Goal: Information Seeking & Learning: Learn about a topic

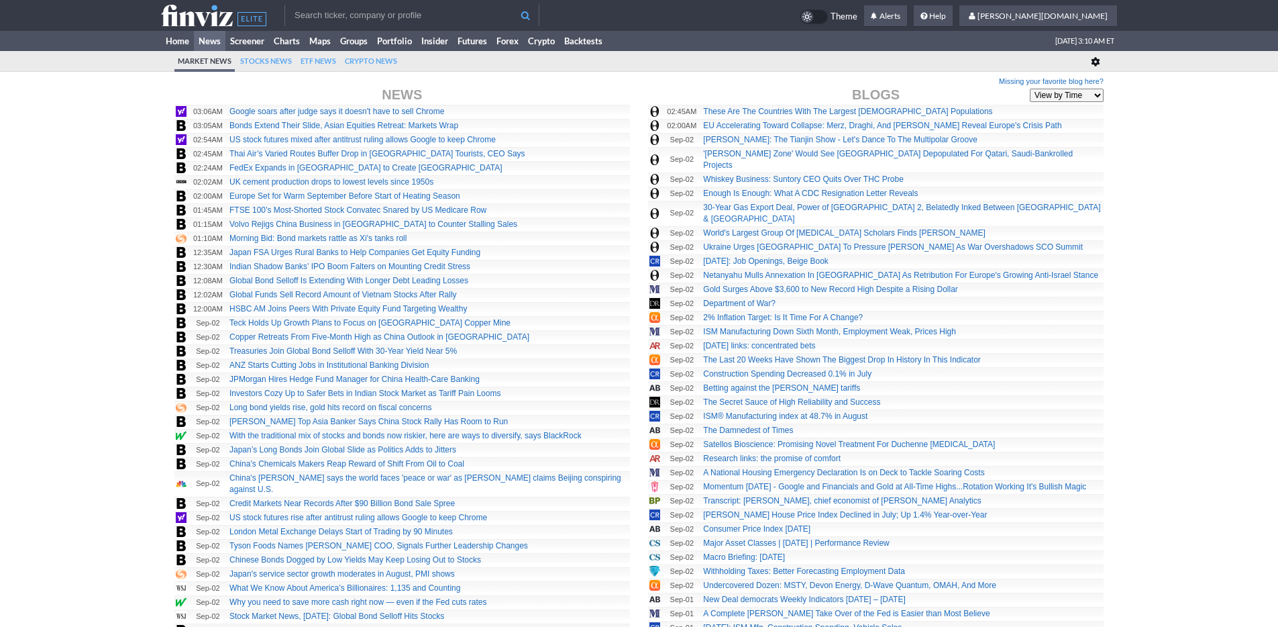
click at [400, 38] on link "Portfolio" at bounding box center [394, 41] width 44 height 20
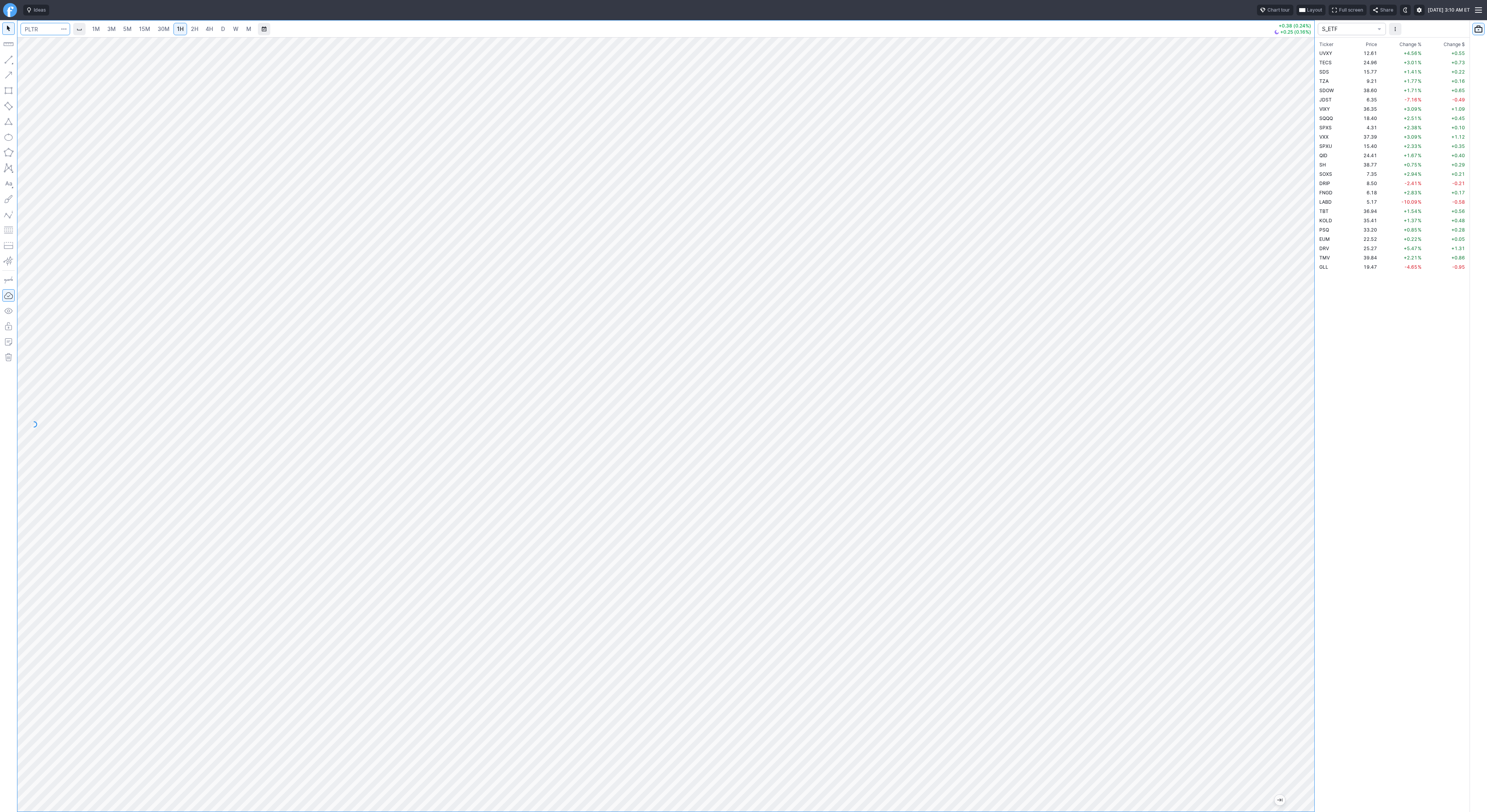
click at [36, 26] on input "Search" at bounding box center [46, 29] width 50 height 12
type input "tem"
click at [207, 25] on span "4H" at bounding box center [209, 28] width 8 height 6
click at [221, 30] on span "D" at bounding box center [223, 28] width 4 height 6
click at [4, 54] on button "button" at bounding box center [8, 59] width 12 height 12
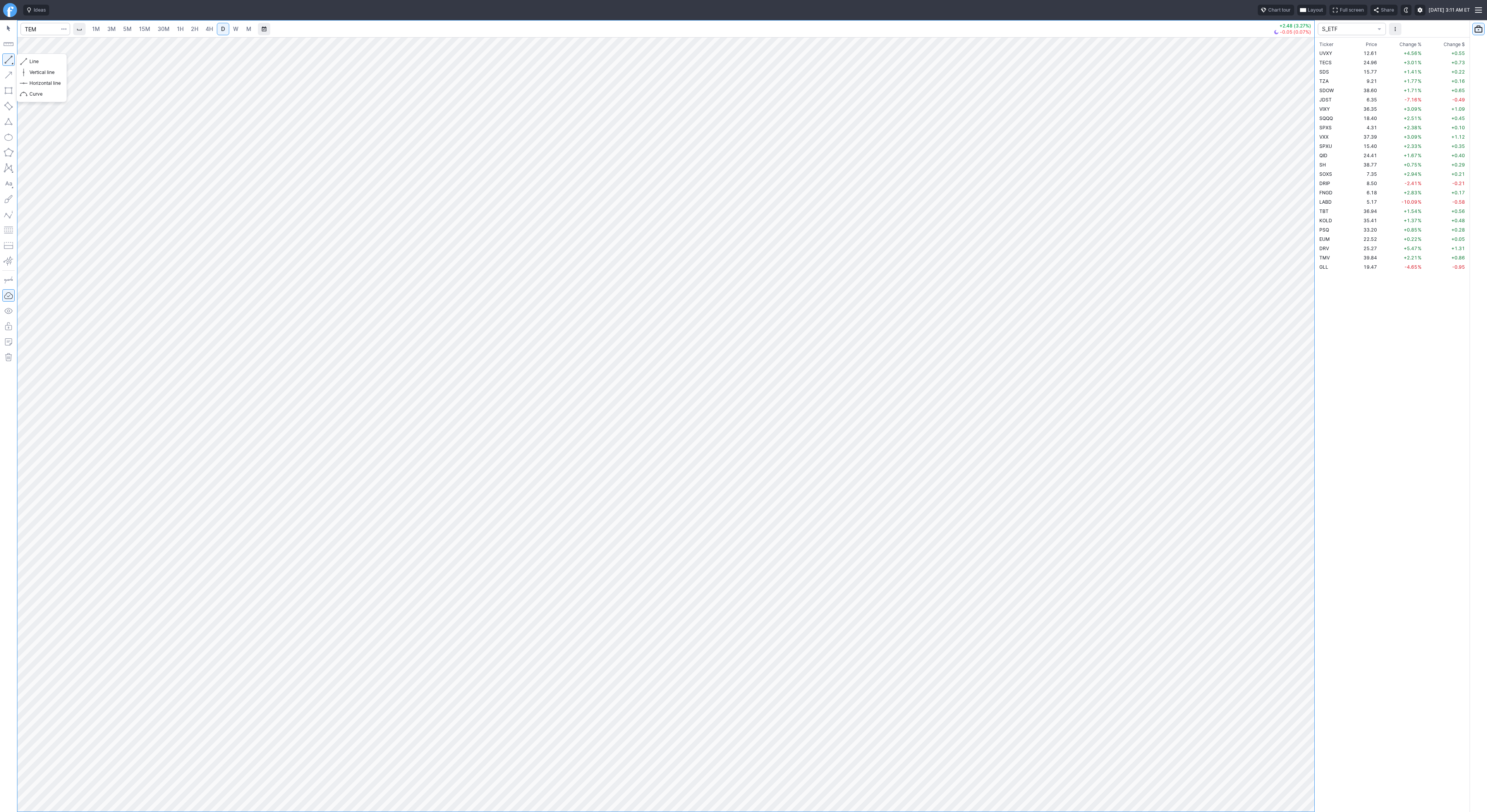
click at [13, 59] on button "button" at bounding box center [8, 59] width 12 height 12
click at [13, 58] on button "button" at bounding box center [8, 59] width 12 height 12
click at [38, 28] on input "Search" at bounding box center [46, 29] width 50 height 12
type input "mnkd"
click at [9, 58] on button "button" at bounding box center [8, 59] width 12 height 12
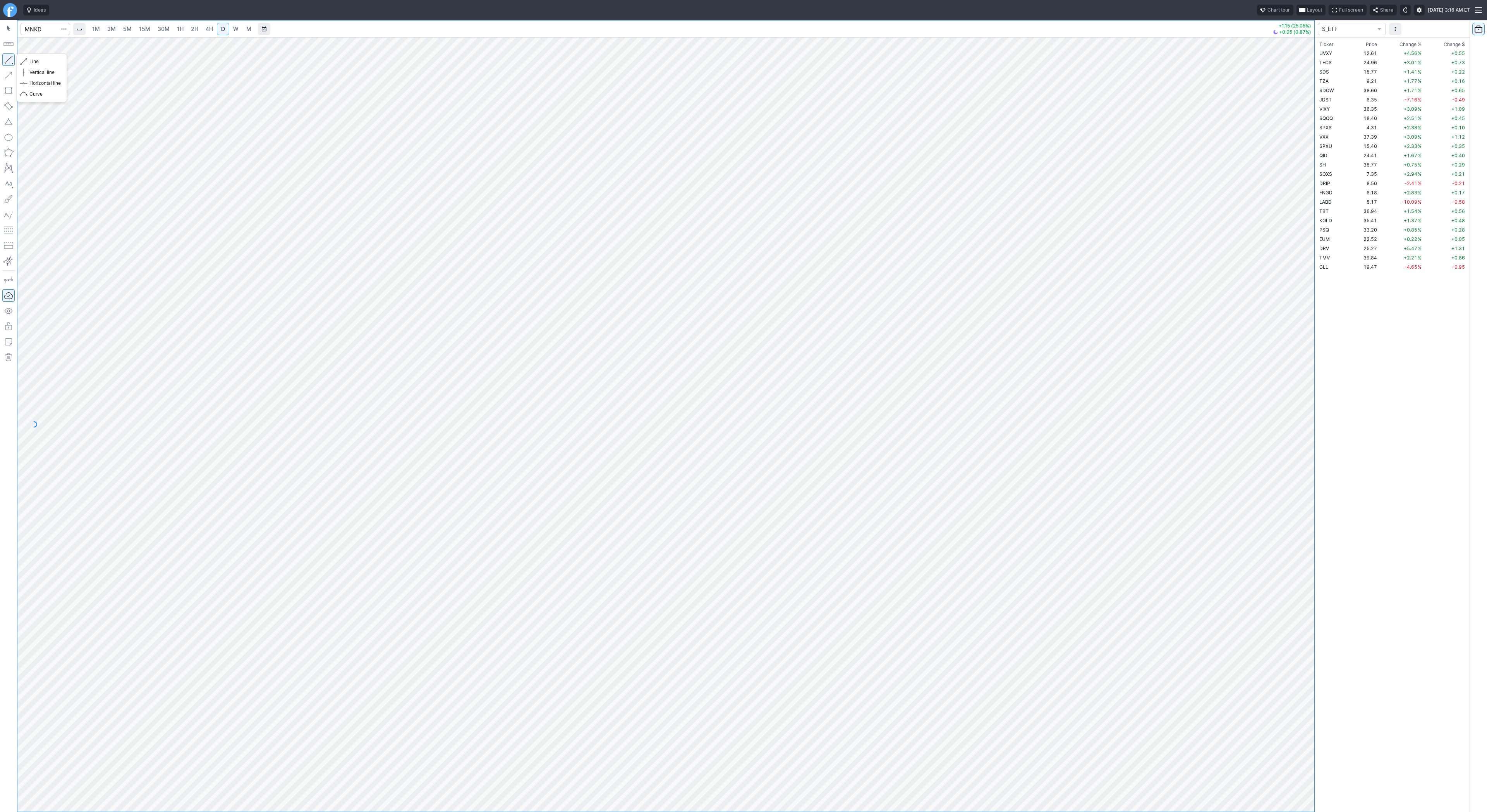
click at [11, 59] on button "button" at bounding box center [8, 59] width 12 height 12
click at [9, 60] on button "button" at bounding box center [8, 59] width 12 height 12
click at [9, 59] on button "button" at bounding box center [8, 59] width 12 height 12
click at [7, 58] on button "button" at bounding box center [8, 59] width 12 height 12
click at [9, 61] on button "button" at bounding box center [8, 59] width 12 height 12
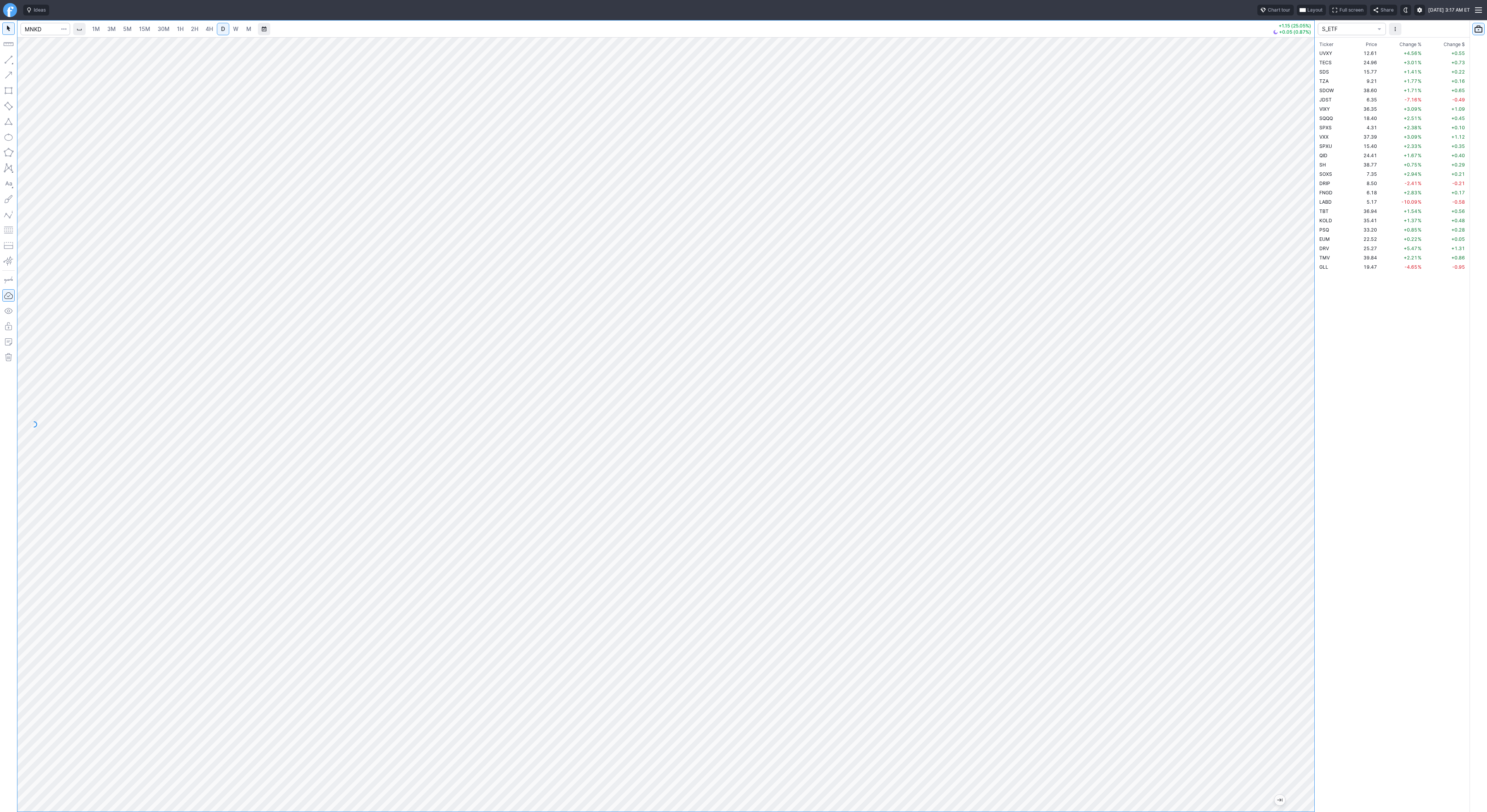
click at [32, 21] on div at bounding box center [46, 29] width 50 height 17
click at [33, 30] on input "Search" at bounding box center [46, 29] width 50 height 12
type input "labd"
click at [37, 28] on input "Search" at bounding box center [46, 29] width 50 height 12
type input "open"
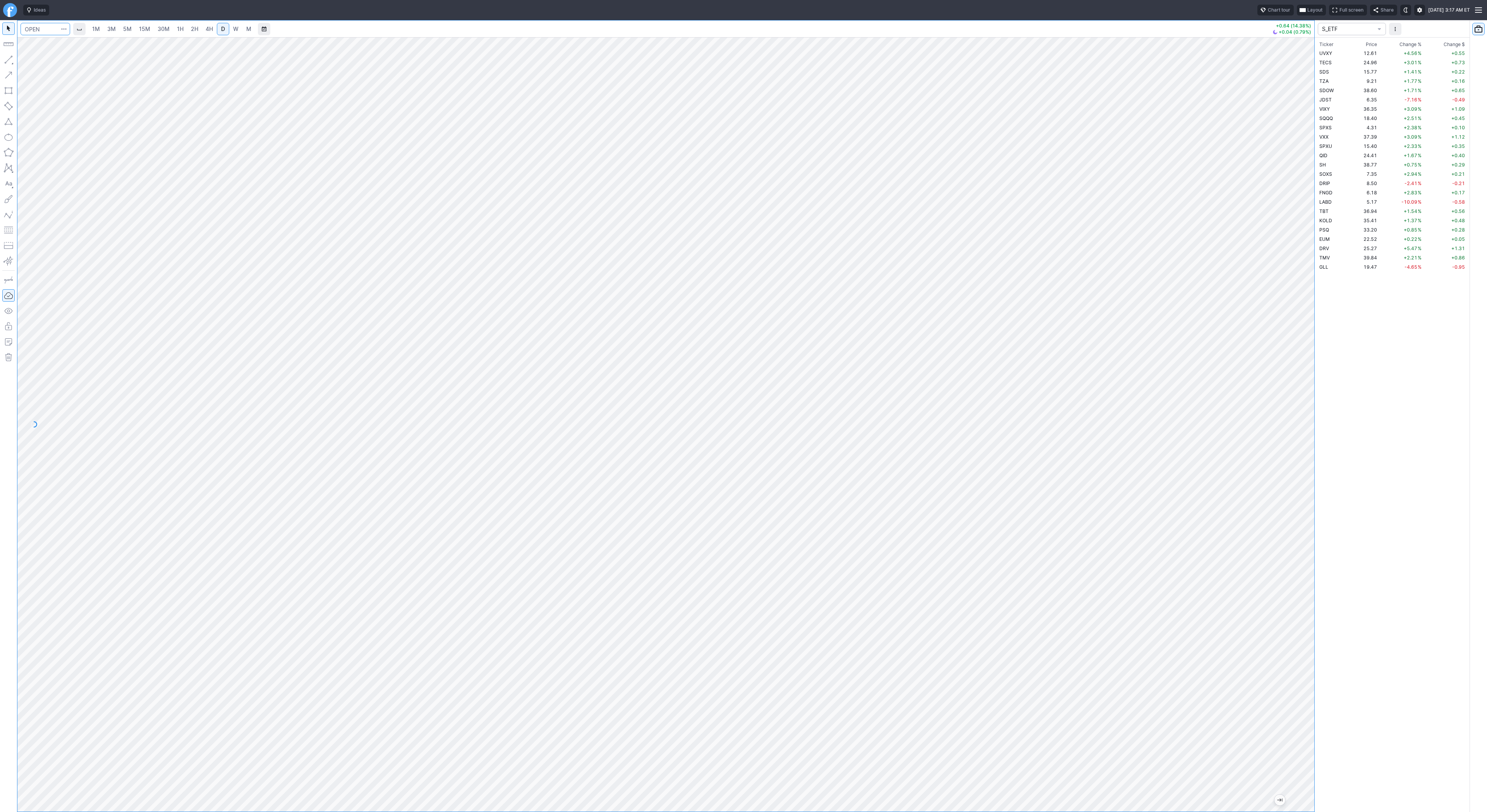
click at [48, 30] on input "Search" at bounding box center [46, 29] width 50 height 12
type input "rxt"
click at [9, 62] on button "button" at bounding box center [8, 59] width 12 height 12
click at [6, 59] on button "button" at bounding box center [8, 59] width 12 height 12
click at [9, 57] on button "button" at bounding box center [8, 59] width 12 height 12
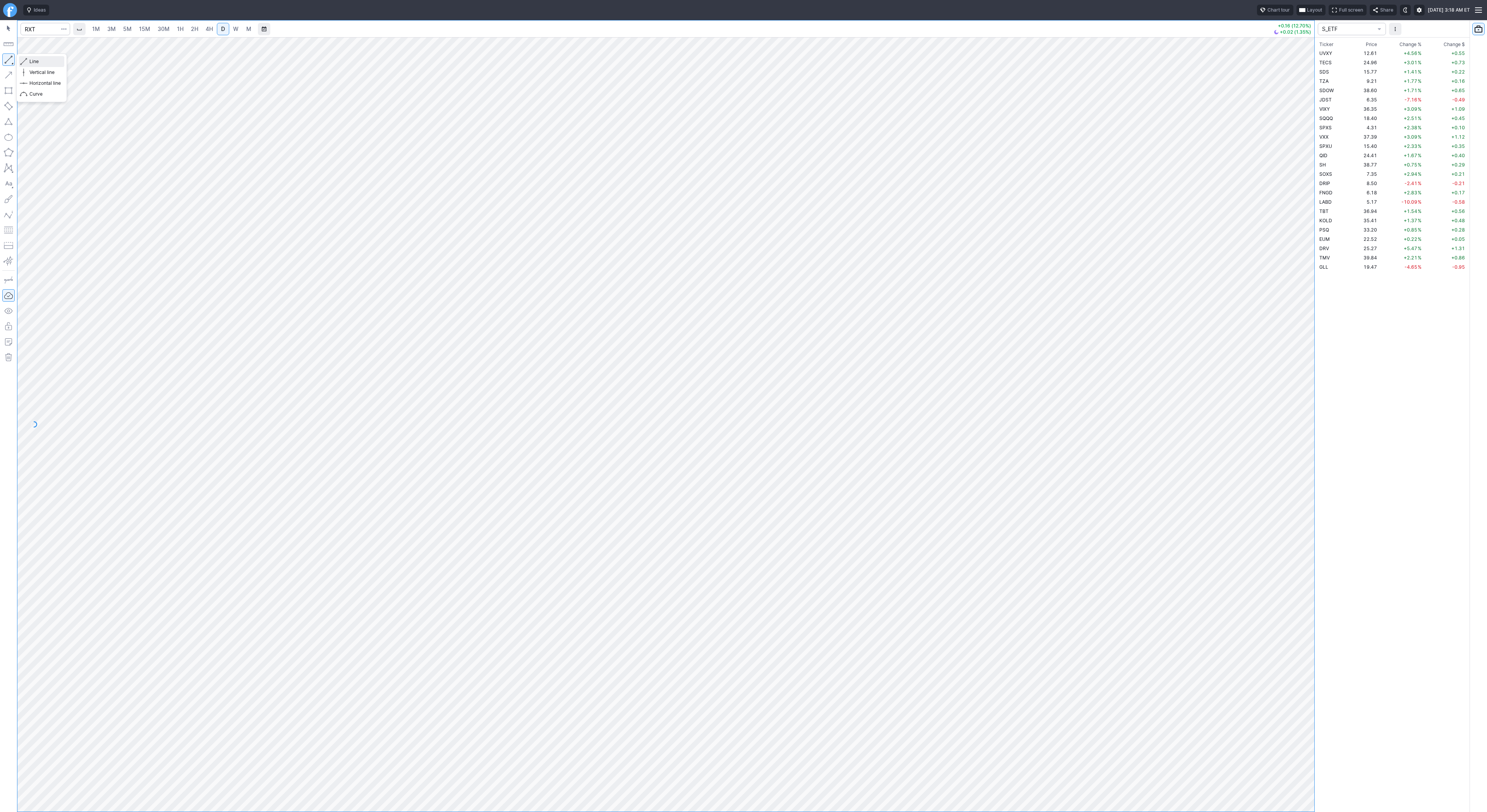
click at [44, 66] on button "Line" at bounding box center [42, 61] width 45 height 11
drag, startPoint x: 37, startPoint y: 62, endPoint x: 44, endPoint y: 80, distance: 19.3
click at [37, 63] on span "Line" at bounding box center [45, 61] width 31 height 8
click at [12, 61] on button "button" at bounding box center [8, 59] width 12 height 12
click at [6, 58] on button "button" at bounding box center [8, 59] width 12 height 12
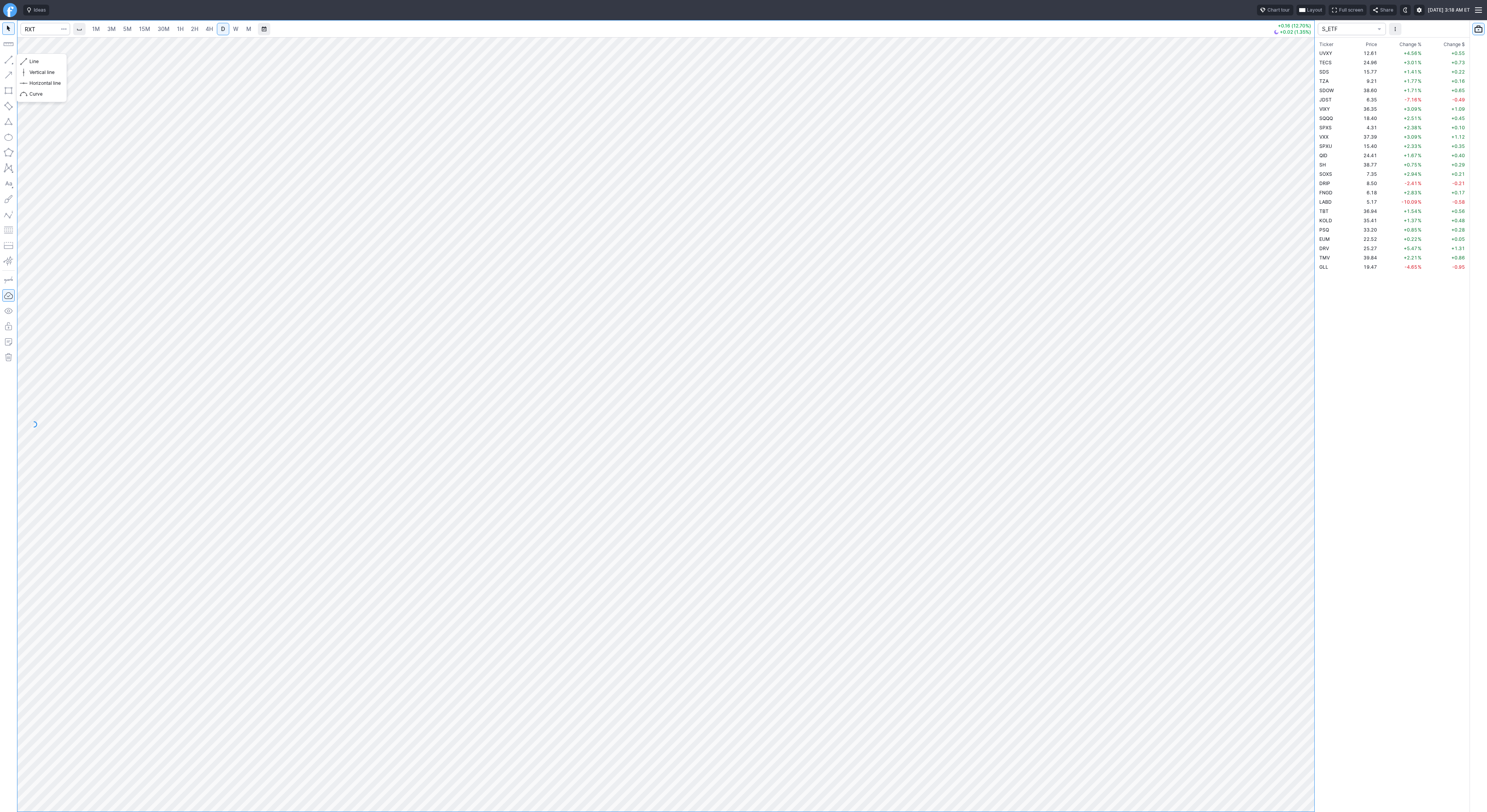
click at [7, 58] on button "button" at bounding box center [8, 59] width 12 height 12
click at [36, 30] on input "Search" at bounding box center [46, 29] width 50 height 12
type input "iren"
click at [1290, 362] on div at bounding box center [666, 424] width 1297 height 774
click at [8, 56] on button "button" at bounding box center [8, 59] width 12 height 12
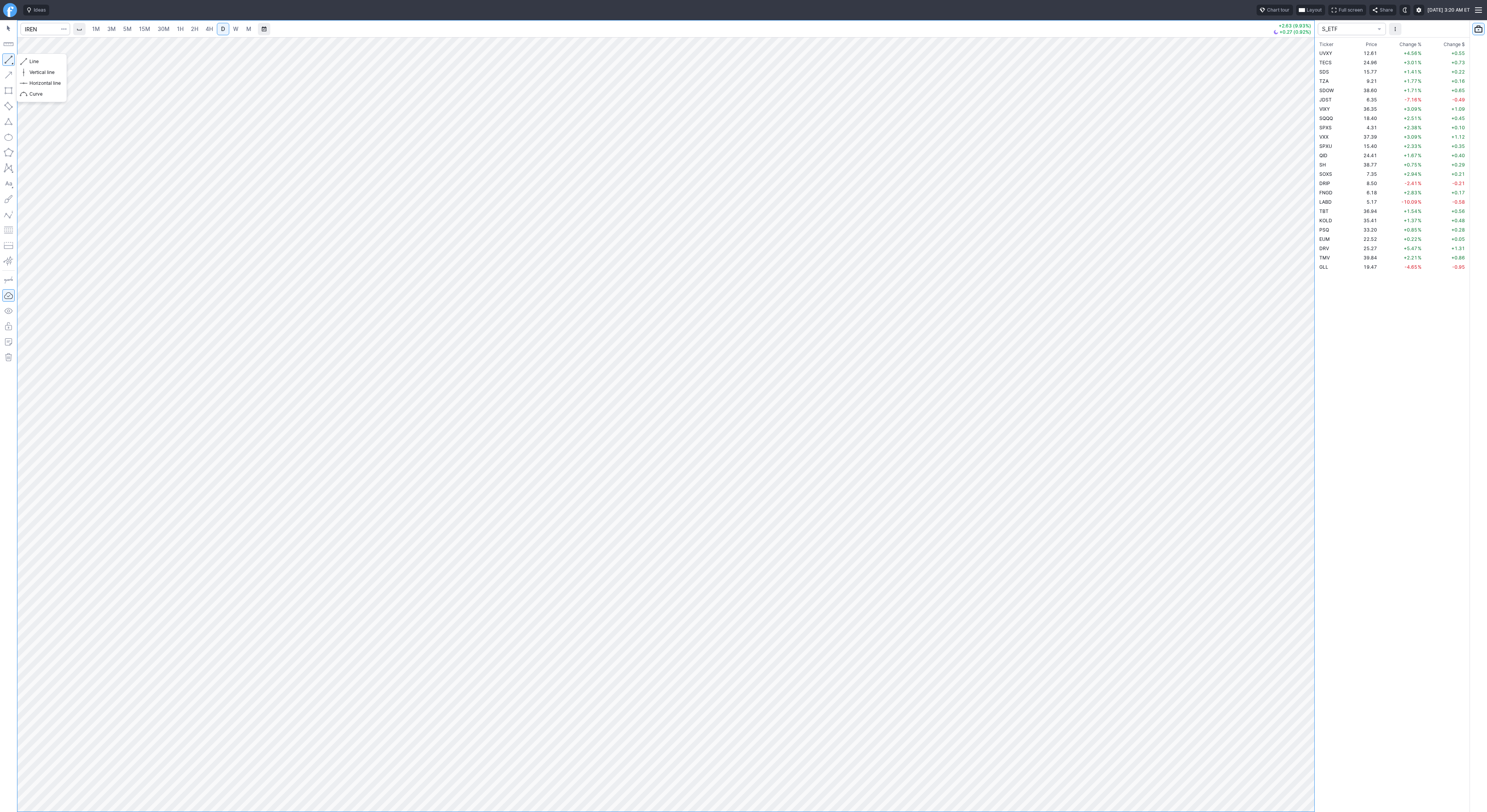
drag, startPoint x: 8, startPoint y: 57, endPoint x: 19, endPoint y: 97, distance: 41.5
click at [8, 57] on button "button" at bounding box center [8, 59] width 12 height 12
click at [9, 63] on button "button" at bounding box center [8, 59] width 12 height 12
click at [14, 59] on button "button" at bounding box center [8, 59] width 12 height 12
drag, startPoint x: 31, startPoint y: 59, endPoint x: 63, endPoint y: 95, distance: 48.2
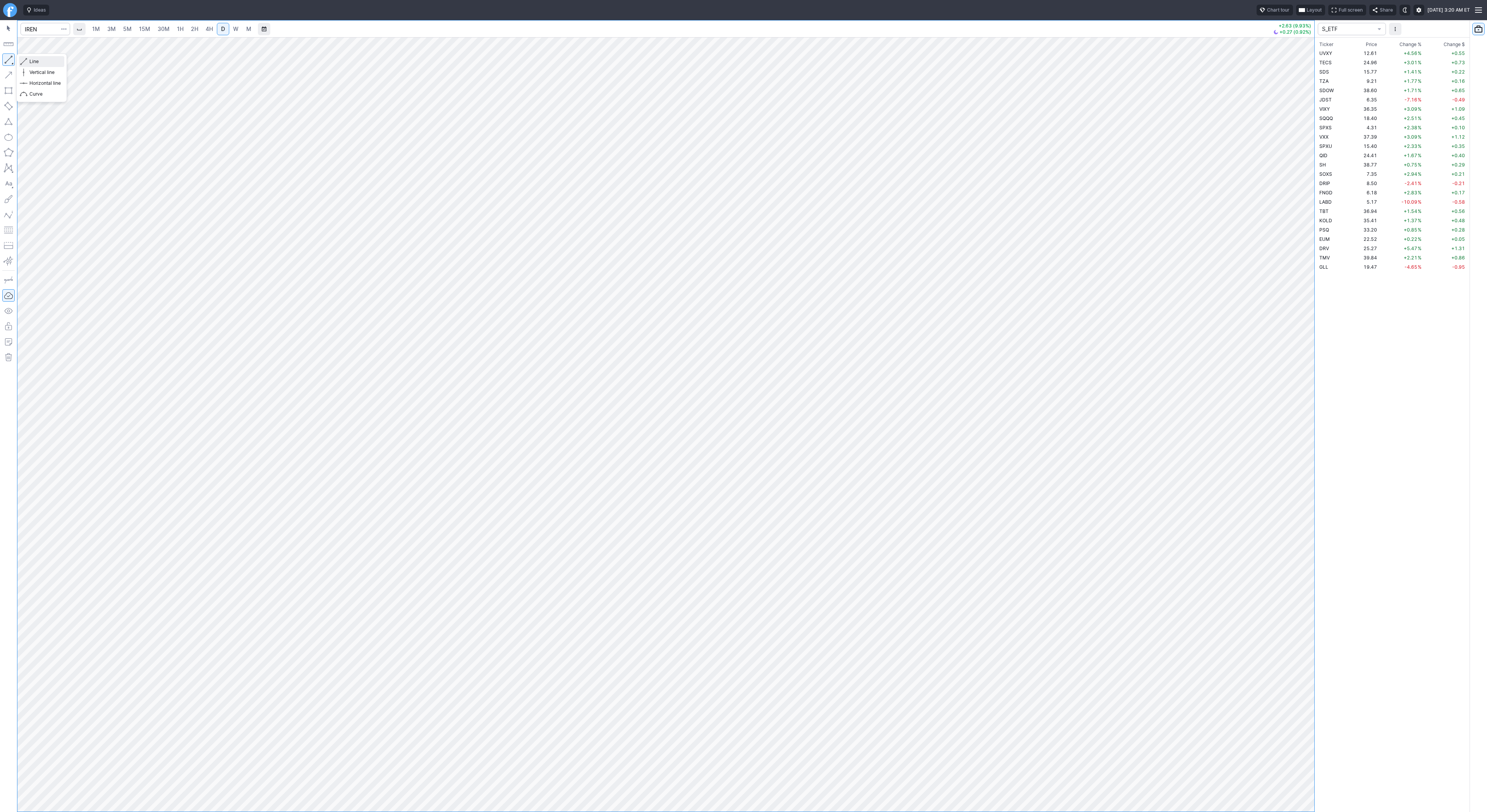
click at [31, 59] on span "Line" at bounding box center [45, 61] width 31 height 8
drag, startPoint x: 9, startPoint y: 60, endPoint x: 13, endPoint y: 80, distance: 20.4
click at [9, 61] on button "button" at bounding box center [8, 59] width 12 height 12
click at [31, 59] on span "Line" at bounding box center [45, 61] width 31 height 8
click at [9, 60] on button "button" at bounding box center [8, 59] width 12 height 12
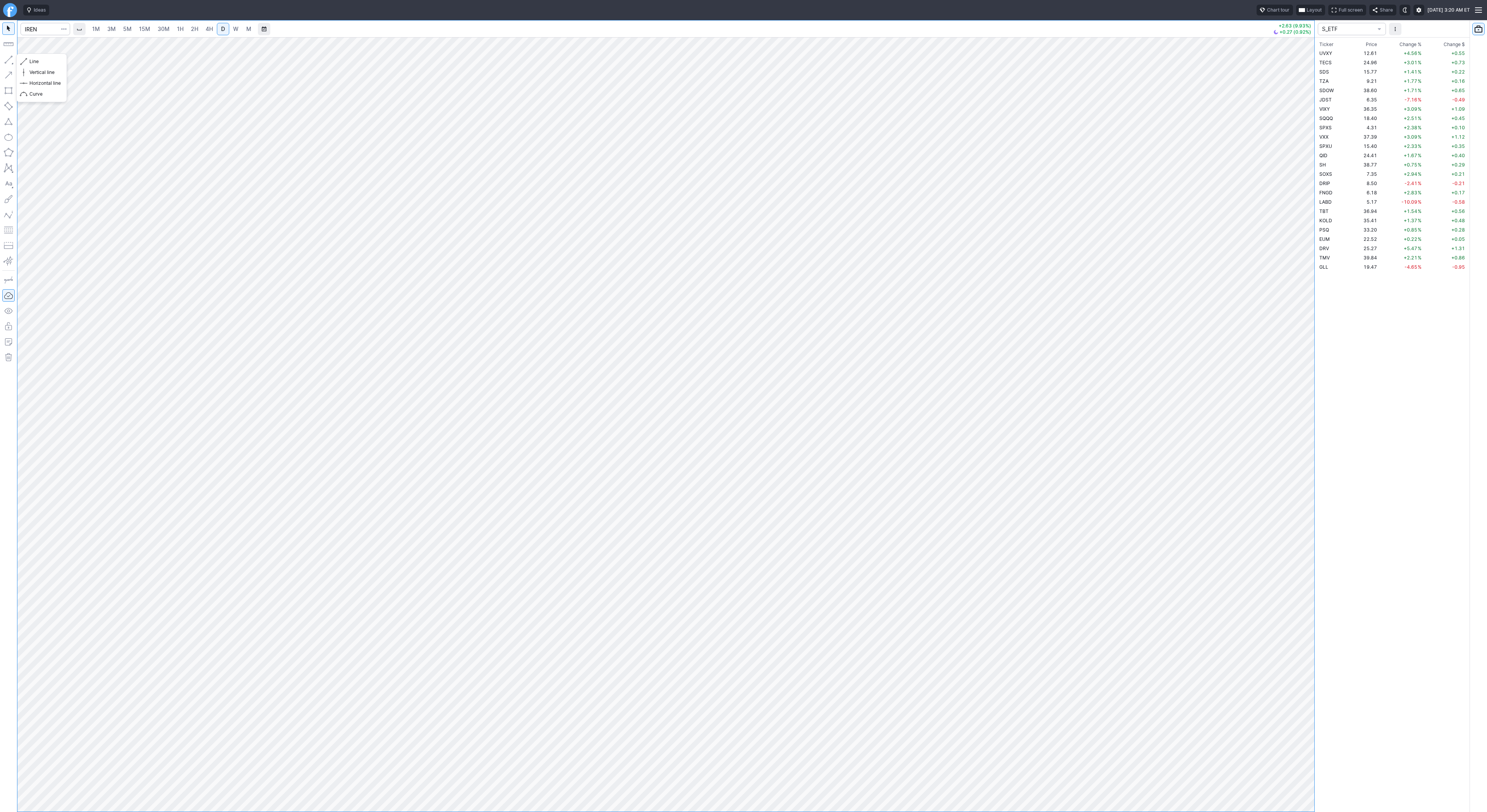
drag, startPoint x: 6, startPoint y: 60, endPoint x: 21, endPoint y: 88, distance: 31.8
click at [6, 61] on button "button" at bounding box center [8, 59] width 12 height 12
click at [45, 33] on input "Search" at bounding box center [46, 29] width 50 height 12
type input "cifr"
click at [1326, 74] on td "SDS" at bounding box center [1334, 72] width 32 height 9
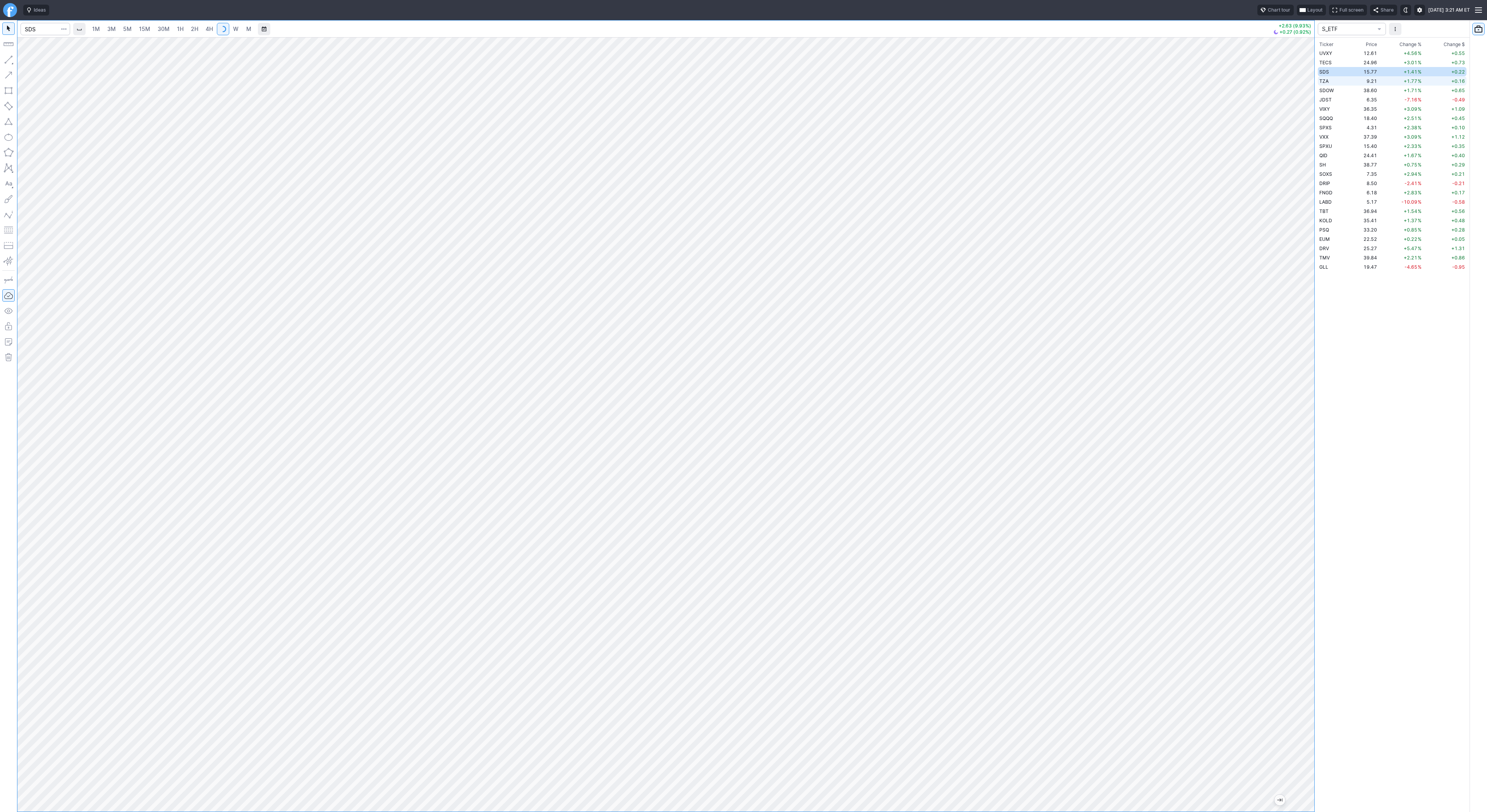
click at [1329, 82] on td "TZA" at bounding box center [1334, 81] width 32 height 9
click at [46, 29] on input "Search" at bounding box center [46, 29] width 50 height 12
type input "cifr"
click at [66, 123] on button "CAC Camden National Corp NASD" at bounding box center [106, 127] width 163 height 11
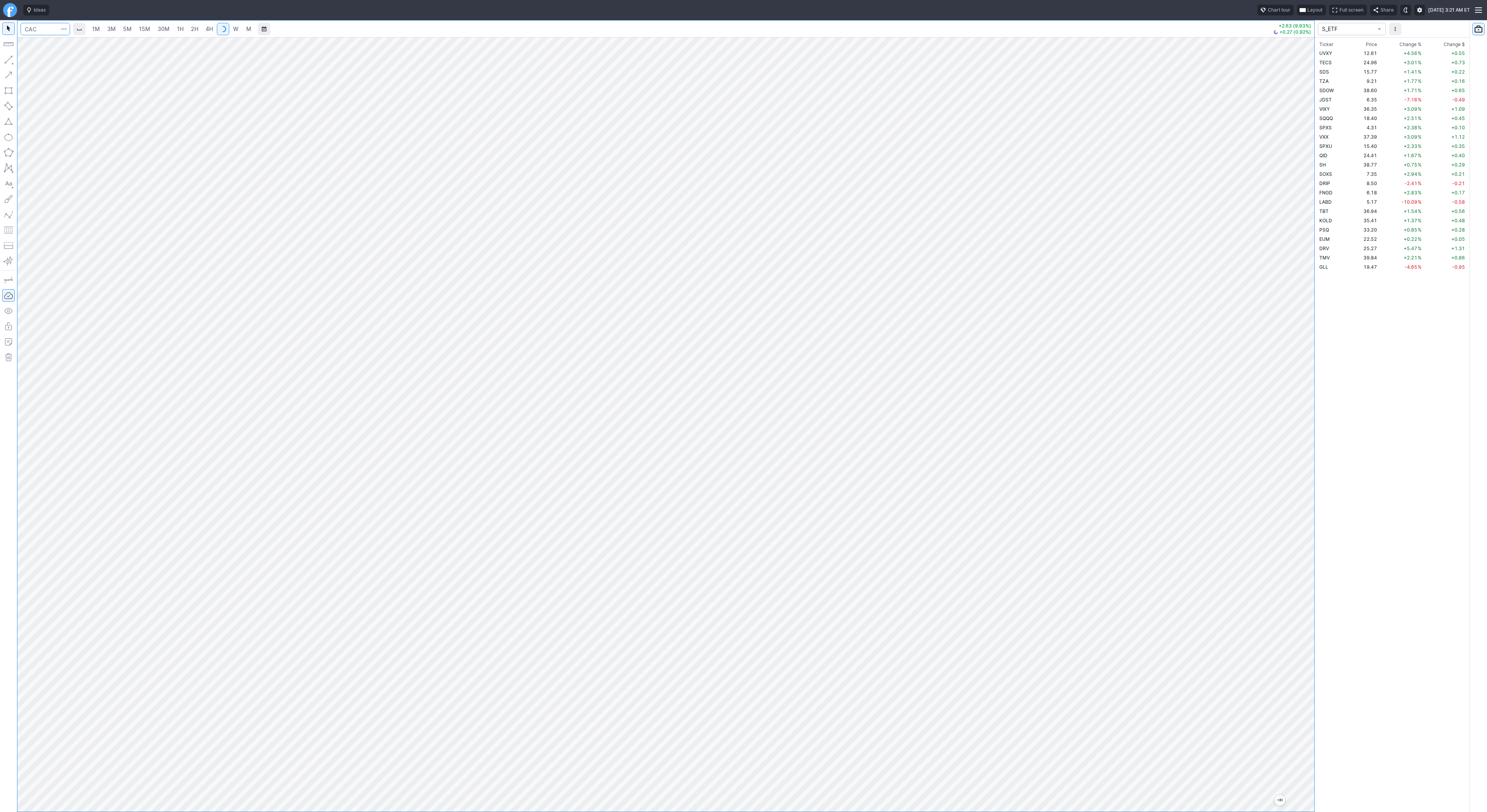
click at [40, 27] on input "Search" at bounding box center [46, 29] width 50 height 12
type input "cifr"
click at [45, 31] on input "Search" at bounding box center [46, 29] width 50 height 12
click at [1325, 178] on td "DRIP" at bounding box center [1334, 183] width 32 height 9
click at [1325, 177] on span "SOXS" at bounding box center [1326, 174] width 13 height 6
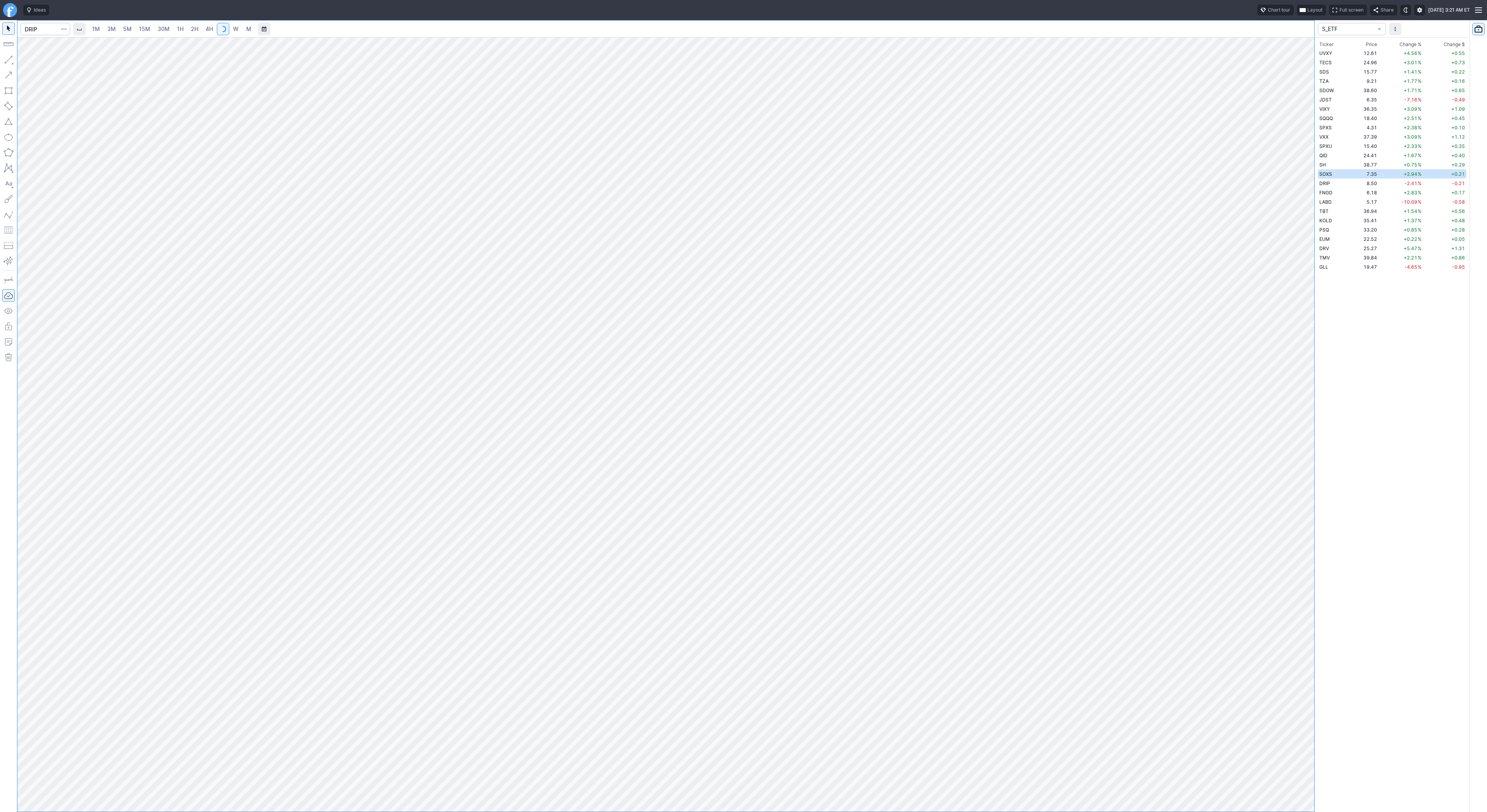
click at [1325, 177] on span "SOXS" at bounding box center [1326, 174] width 13 height 6
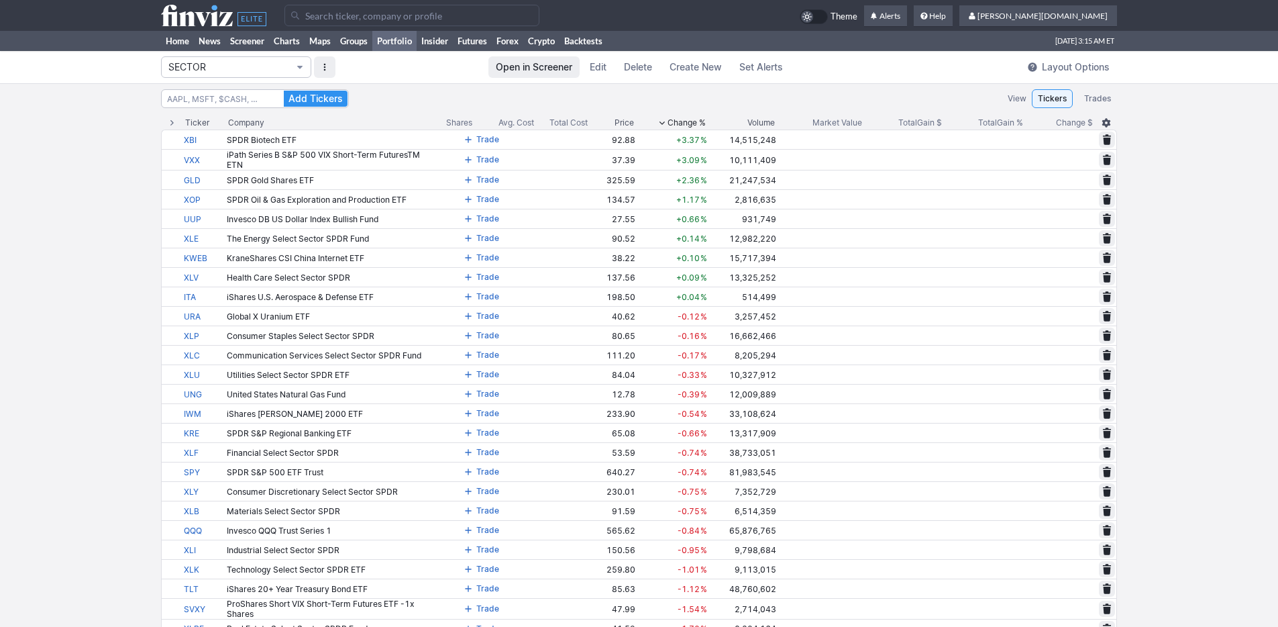
click at [235, 70] on span "SECTOR" at bounding box center [229, 66] width 122 height 13
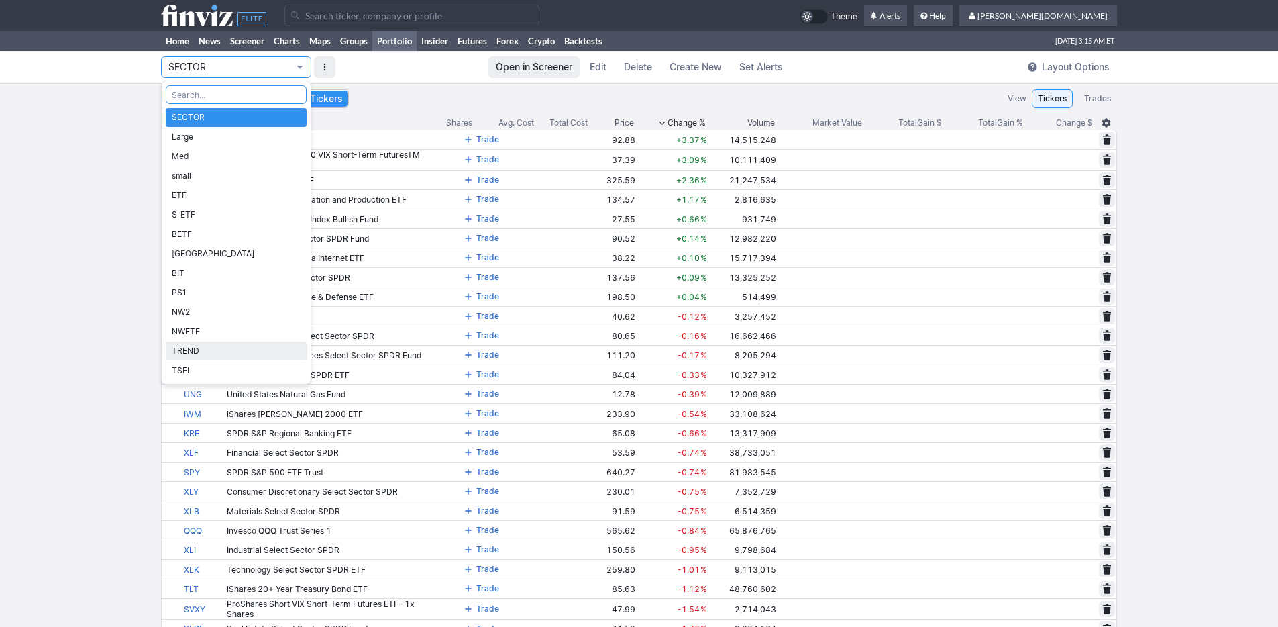
click at [213, 355] on span "TREND" at bounding box center [236, 350] width 129 height 13
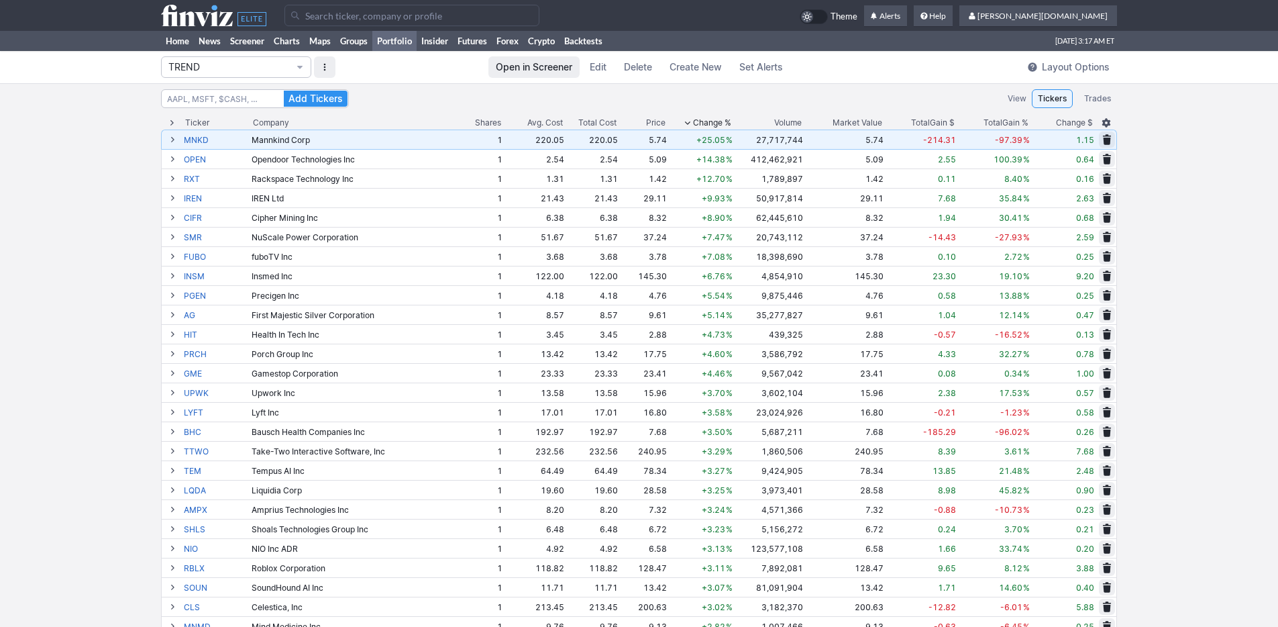
click at [182, 38] on link "Home" at bounding box center [177, 41] width 33 height 20
click at [214, 13] on use at bounding box center [213, 15] width 105 height 21
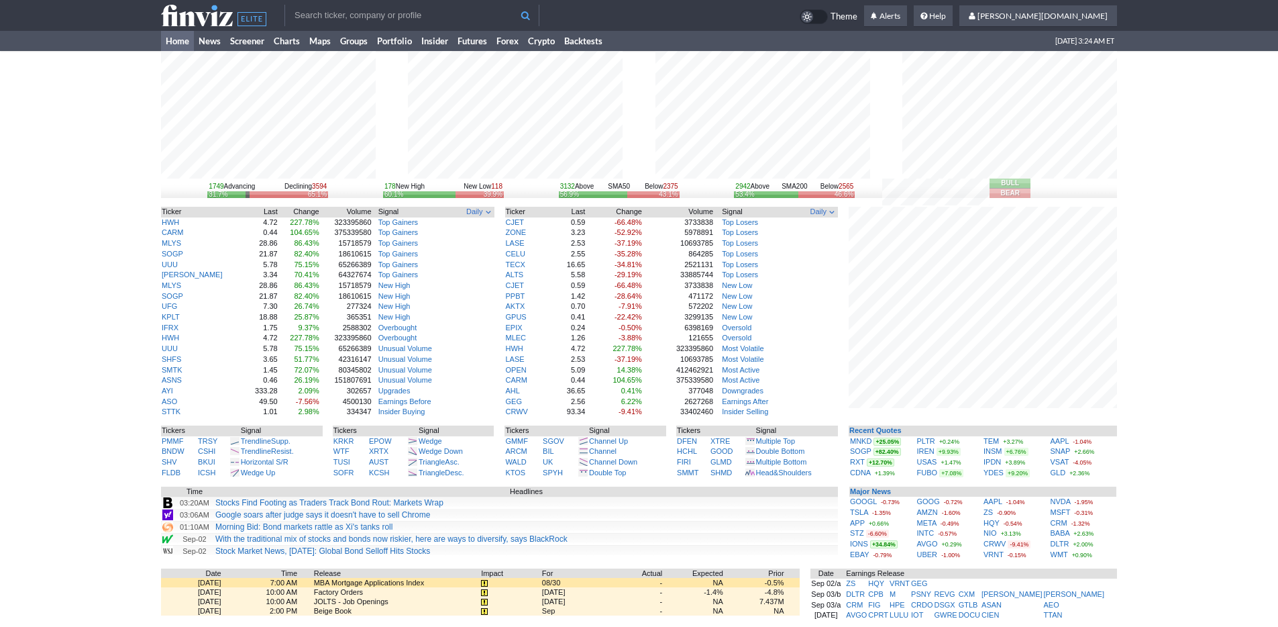
click at [122, 35] on td "Home News Screener Charts Maps Groups Portfolio Insider Futures Forex Crypto Ba…" at bounding box center [639, 41] width 1278 height 20
click at [254, 44] on link "Screener" at bounding box center [247, 41] width 44 height 20
click at [398, 42] on link "Portfolio" at bounding box center [394, 41] width 44 height 20
click at [265, 40] on link "Screener" at bounding box center [247, 41] width 44 height 20
click at [396, 44] on link "Portfolio" at bounding box center [394, 41] width 44 height 20
